Goal: Transaction & Acquisition: Download file/media

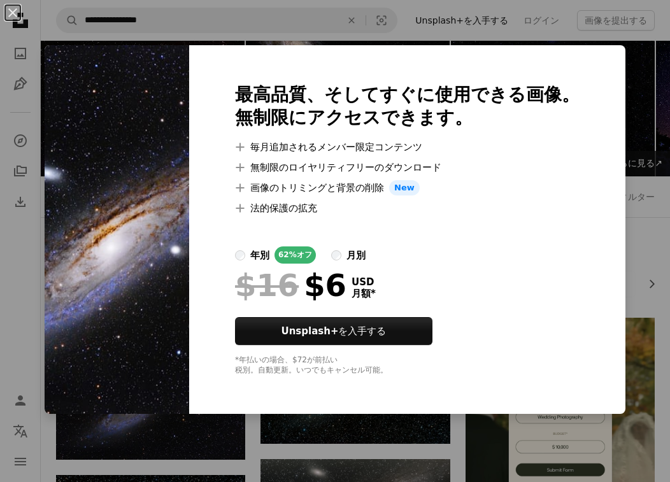
click at [368, 35] on div "An X shape 最高品質、そしてすぐに使用できる画像。 無制限にアクセスできます。 A plus sign 毎月追加されるメンバー限定コンテンツ A p…" at bounding box center [335, 241] width 670 height 482
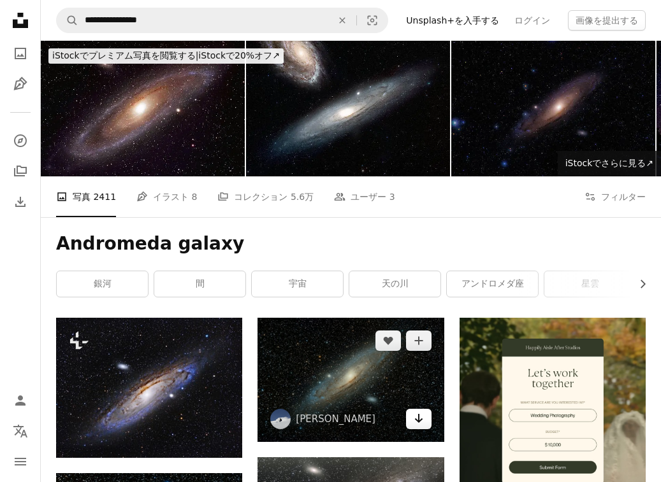
click at [414, 419] on icon "Arrow pointing down" at bounding box center [418, 418] width 10 height 15
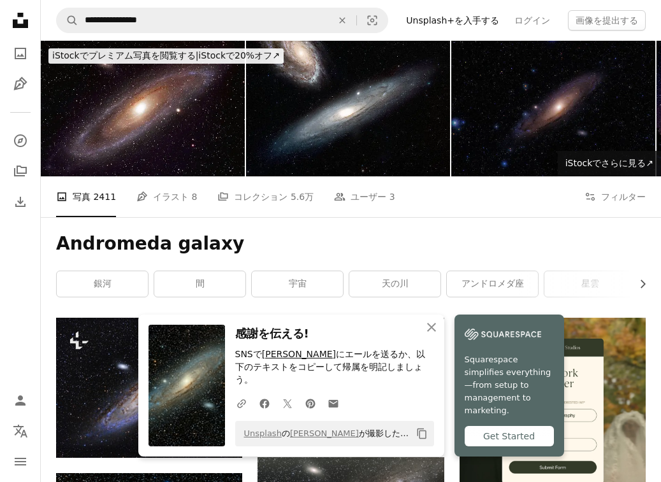
click at [277, 359] on link "[PERSON_NAME]" at bounding box center [299, 354] width 74 height 10
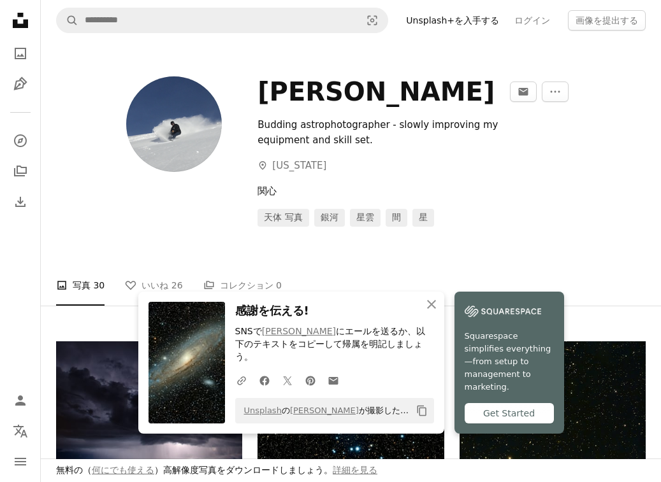
click at [492, 233] on div "[PERSON_NAME] An envelope More Actions Budding astrophotographer - slowly impro…" at bounding box center [351, 157] width 620 height 232
click at [337, 375] on link "An envelope" at bounding box center [333, 380] width 23 height 25
